Goal: Obtain resource: Obtain resource

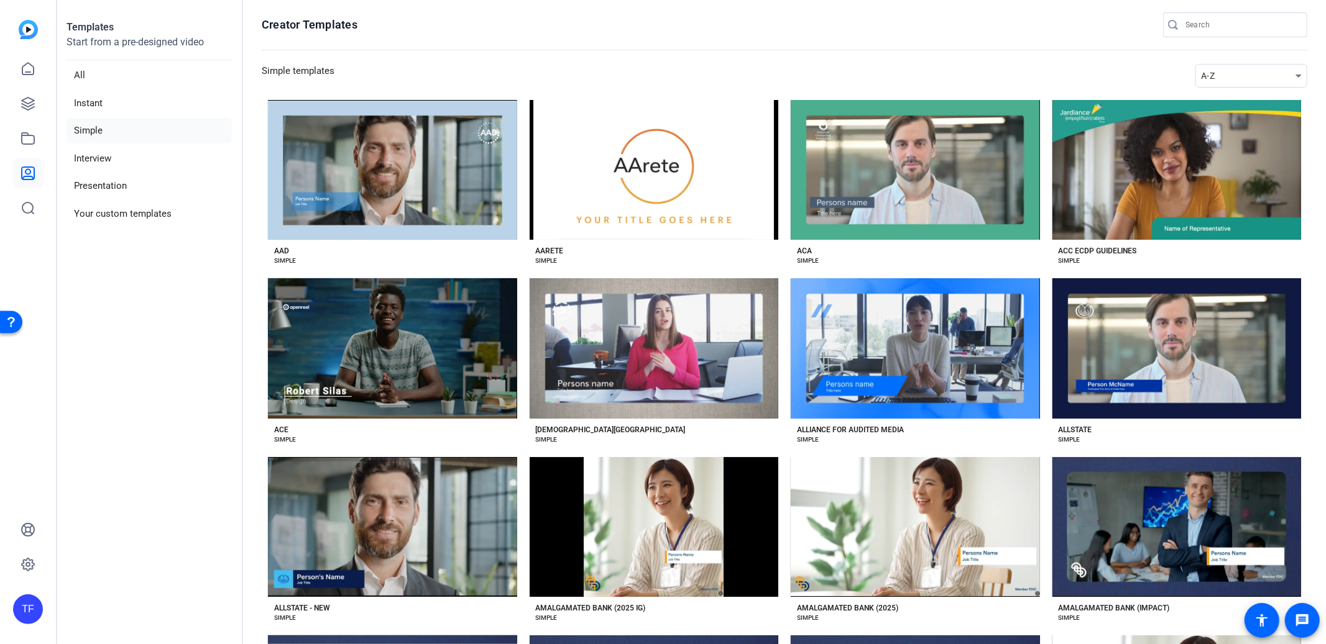
click at [1224, 80] on div "A-Z" at bounding box center [1248, 75] width 94 height 15
click at [1214, 94] on span "Newest" at bounding box center [1216, 98] width 26 height 15
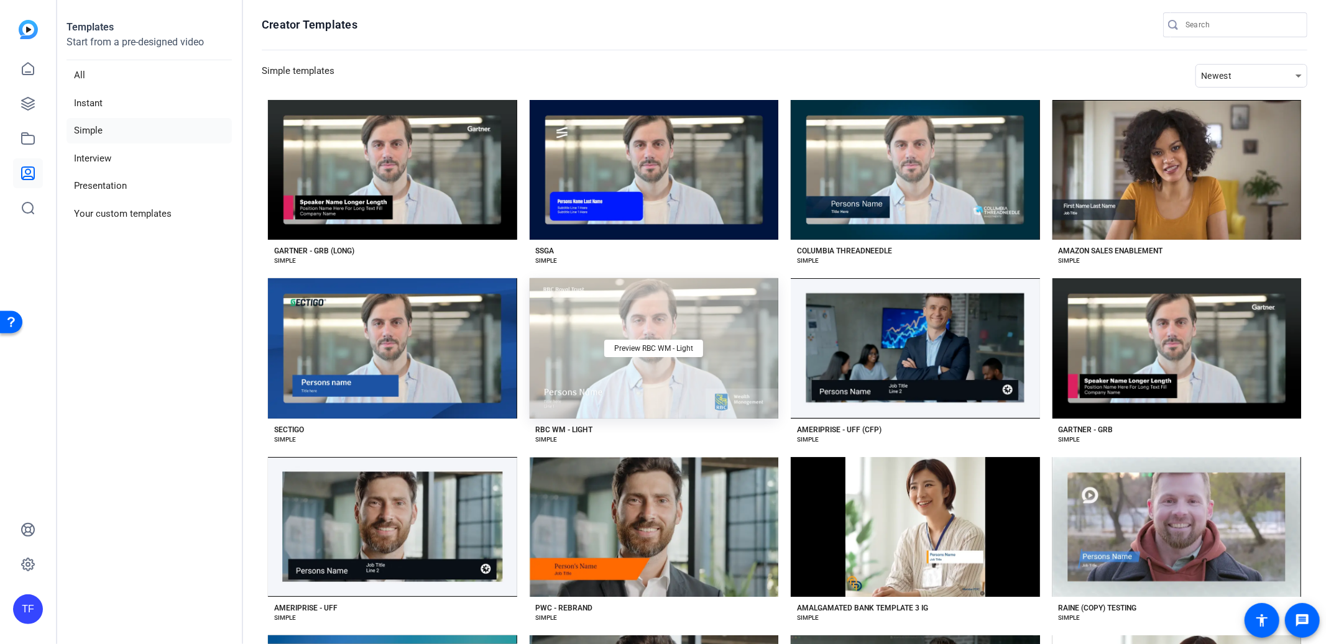
click at [620, 368] on div "Preview RBC WM - Light" at bounding box center [653, 348] width 249 height 140
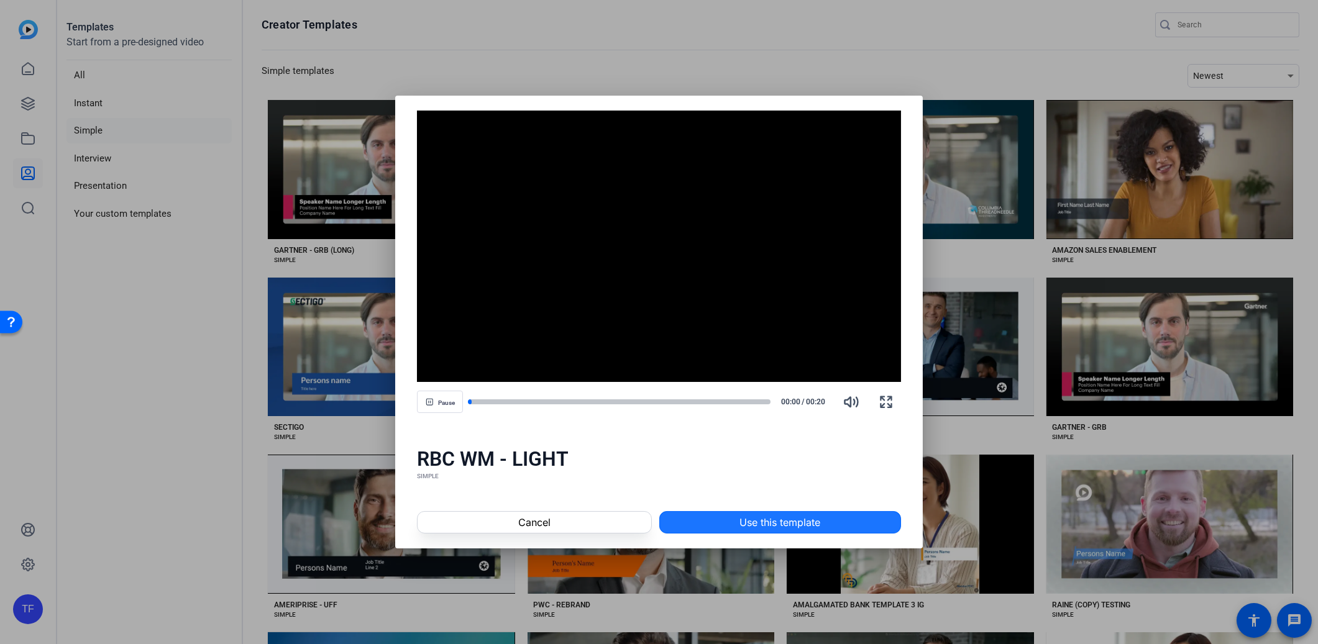
drag, startPoint x: 789, startPoint y: 523, endPoint x: 782, endPoint y: 499, distance: 25.0
click at [789, 523] on span "Use this template" at bounding box center [780, 522] width 81 height 15
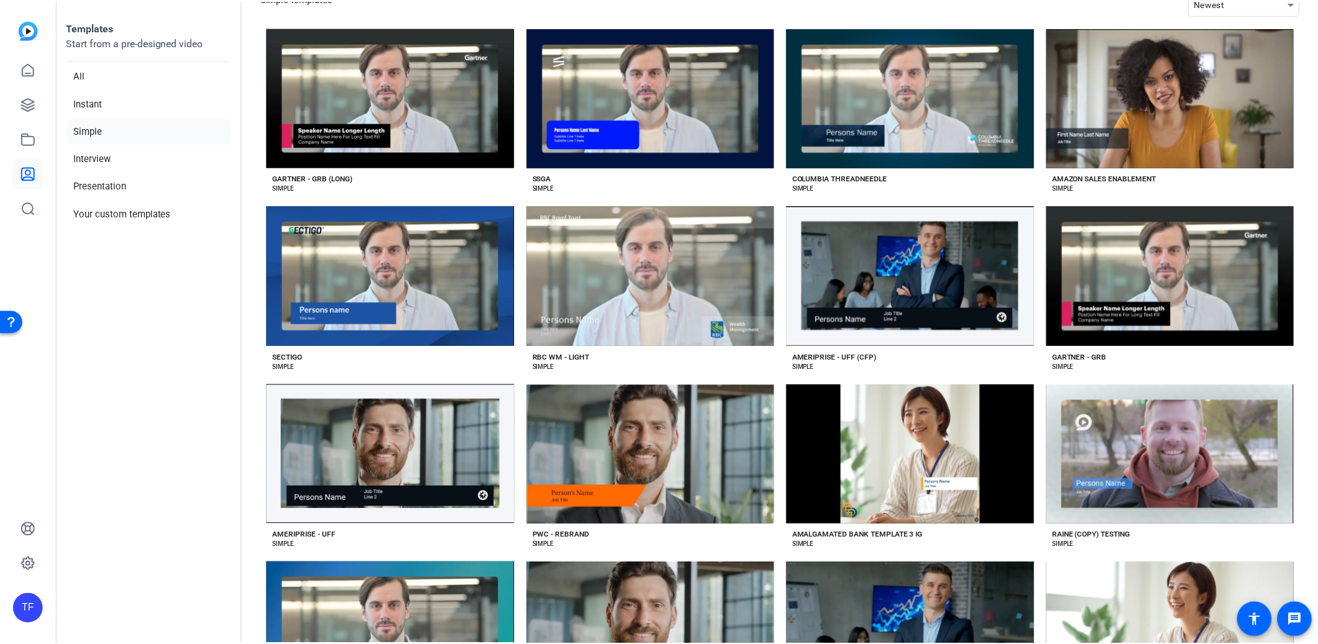
scroll to position [452, 0]
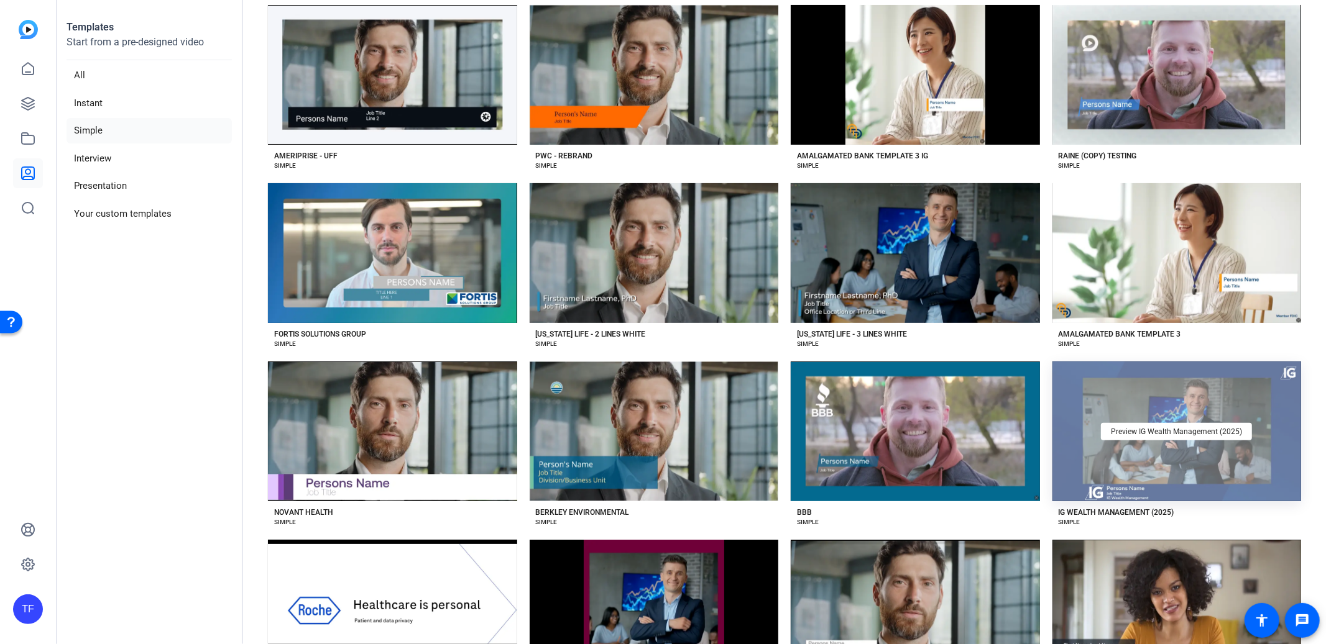
click at [1235, 468] on div "Preview IG Wealth Management (2025)" at bounding box center [1176, 432] width 249 height 140
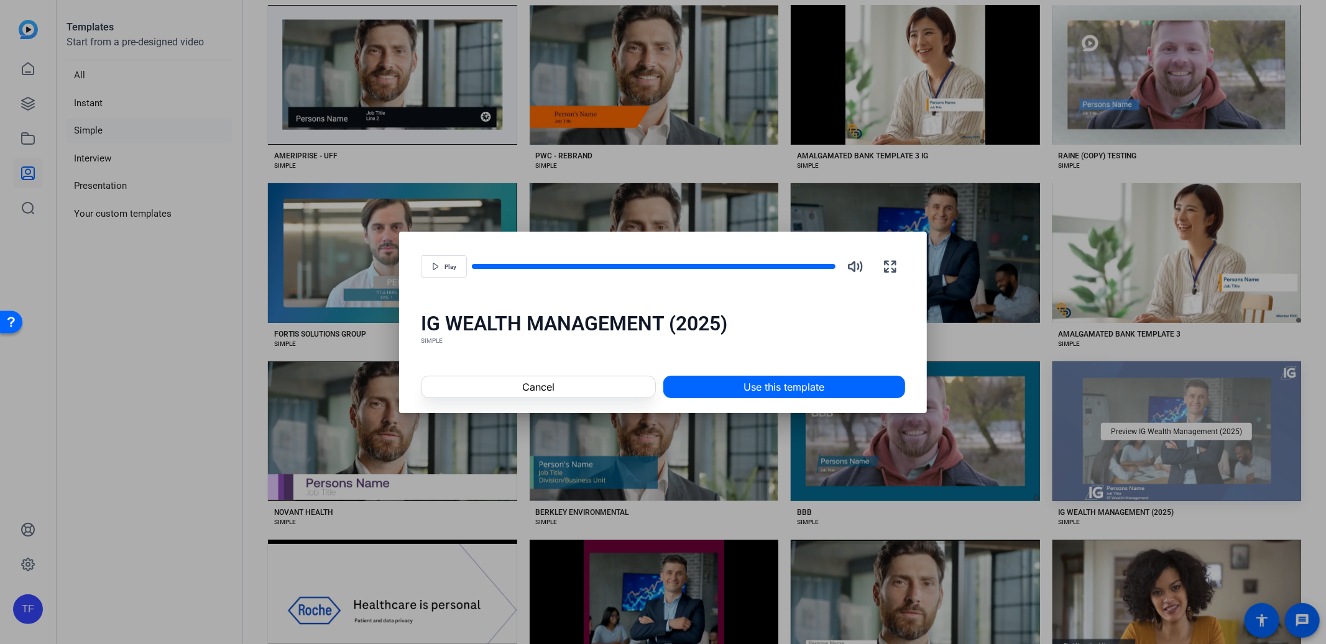
scroll to position [451, 0]
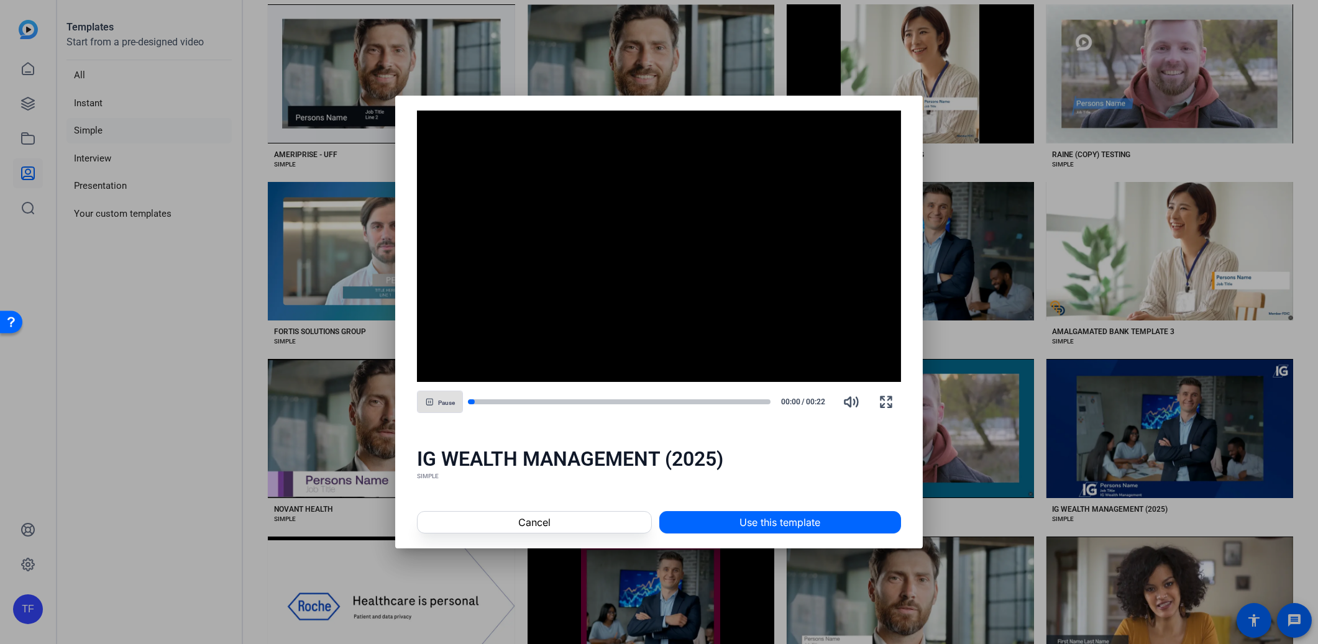
click at [737, 406] on div "Pause 00:00 / 00:22" at bounding box center [659, 402] width 484 height 30
click at [727, 400] on div at bounding box center [619, 402] width 303 height 6
click at [737, 401] on div at bounding box center [619, 402] width 303 height 6
click at [713, 401] on div at bounding box center [602, 402] width 269 height 6
click at [692, 399] on div at bounding box center [590, 402] width 245 height 6
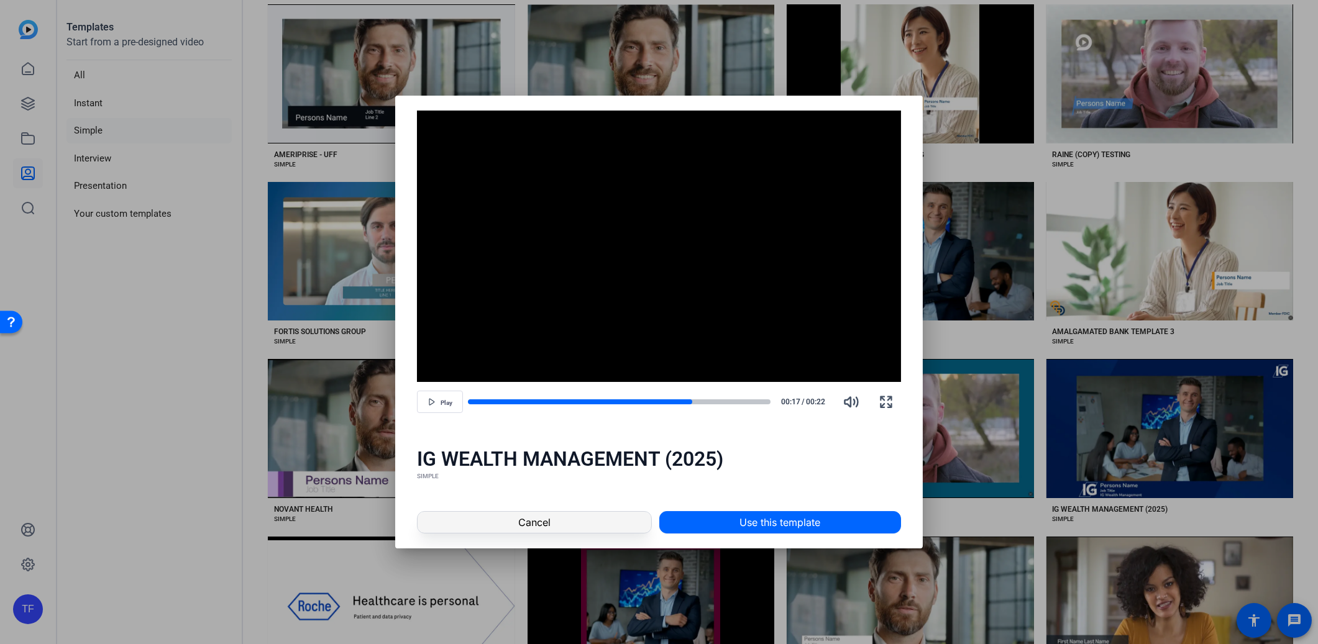
click at [589, 521] on span at bounding box center [534, 523] width 233 height 30
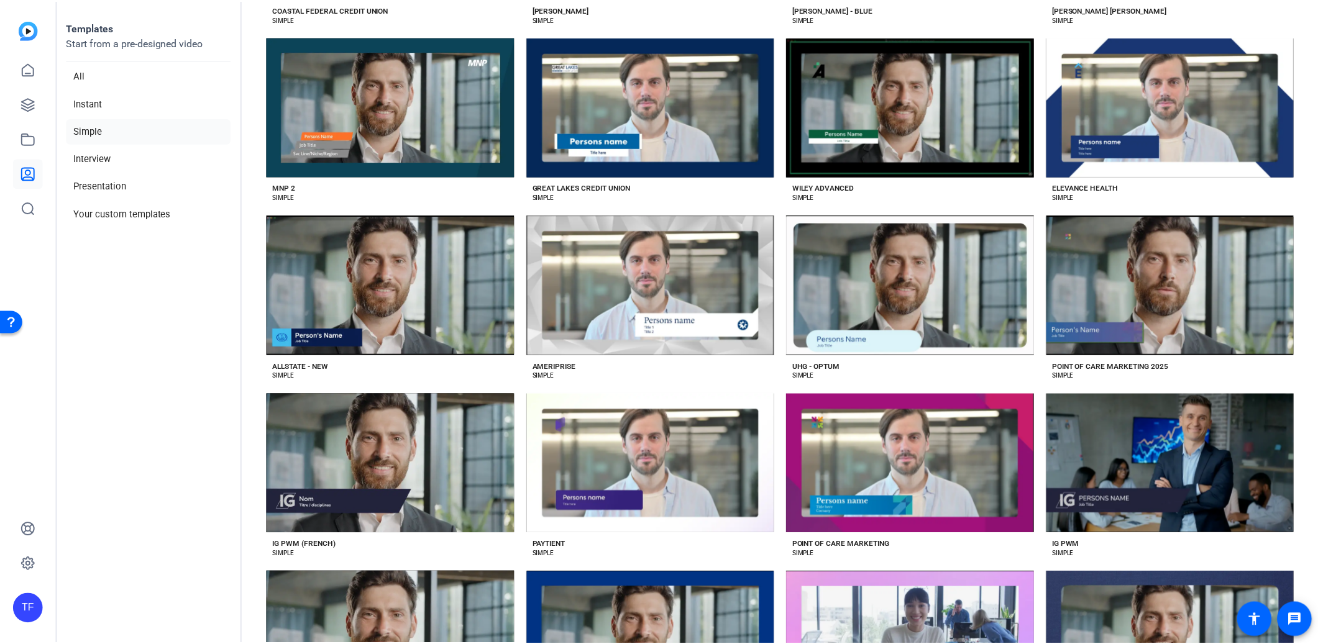
scroll to position [2745, 0]
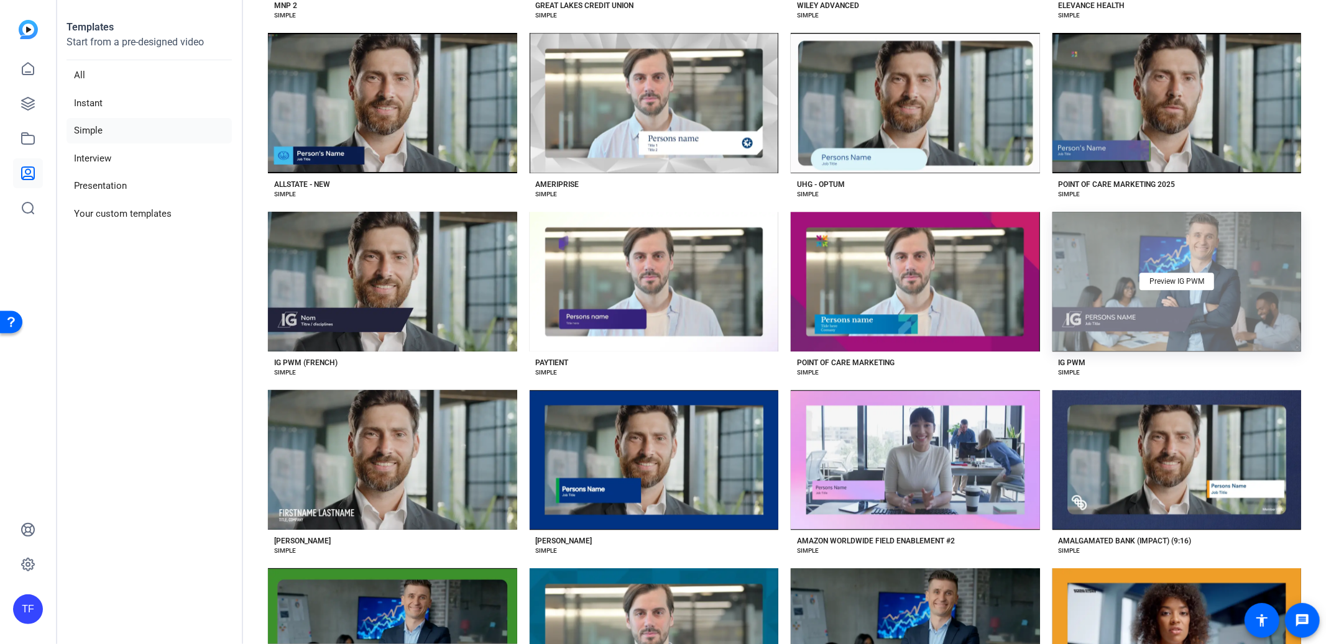
click at [1133, 290] on div "Preview IG PWM" at bounding box center [1176, 282] width 249 height 140
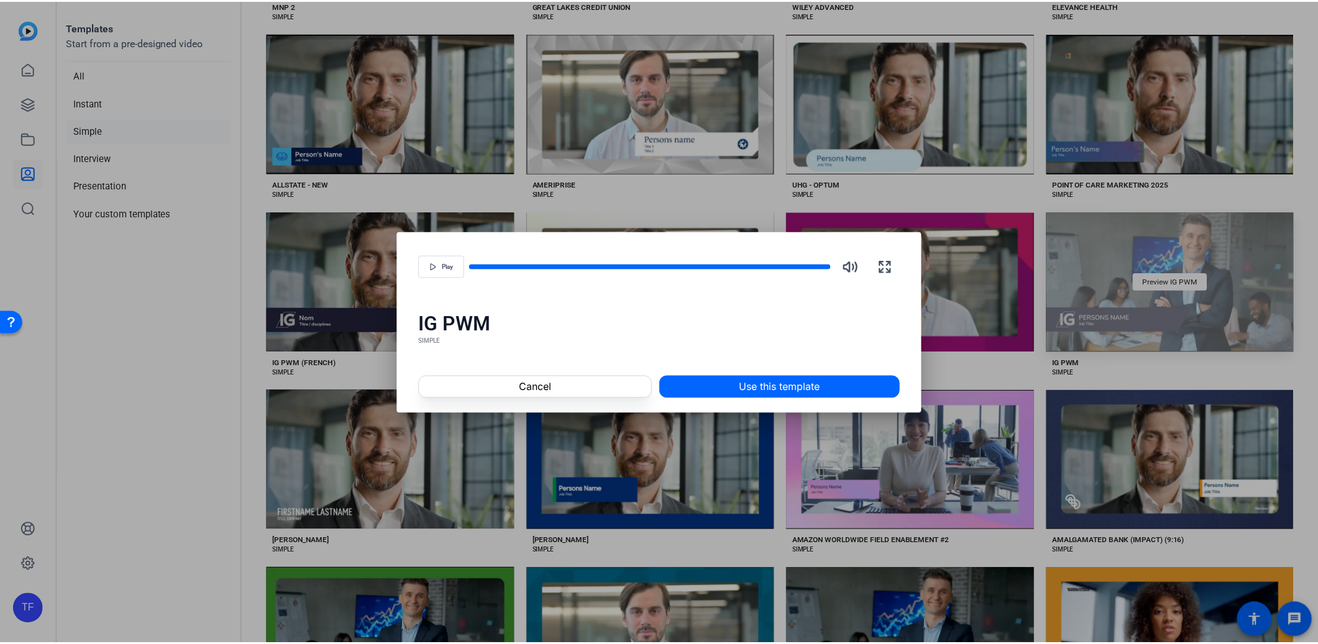
scroll to position [2729, 0]
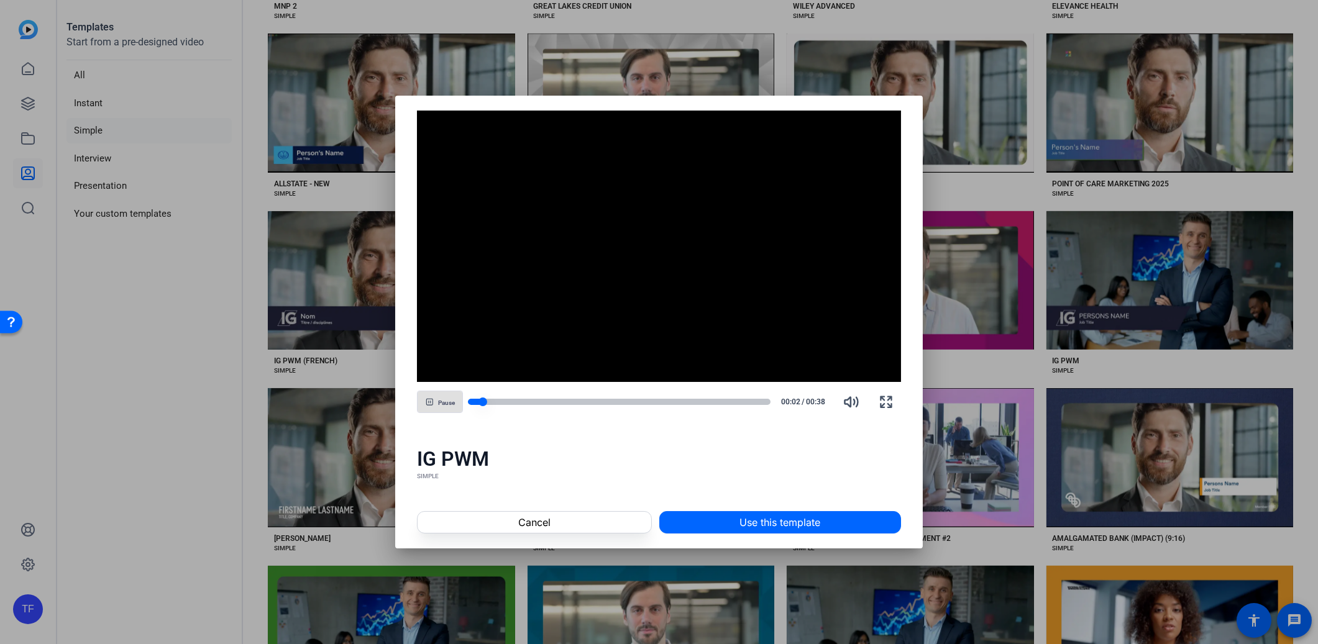
click at [725, 400] on div at bounding box center [619, 402] width 303 height 6
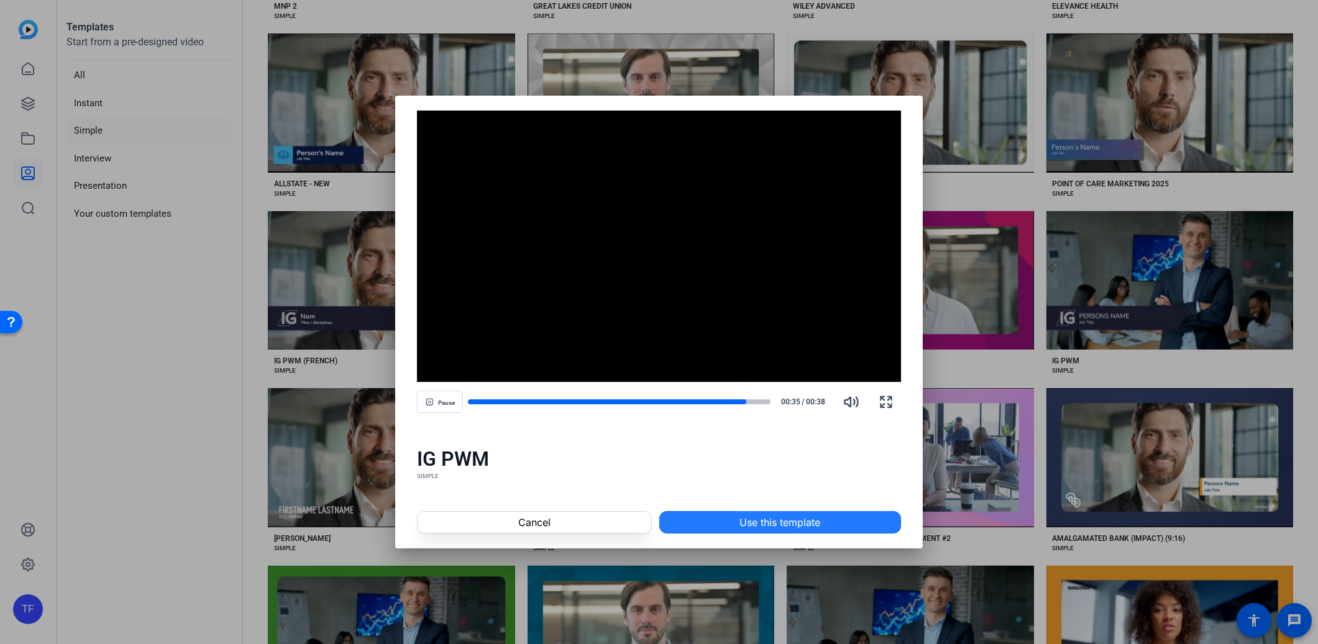
click at [738, 523] on span at bounding box center [780, 523] width 241 height 30
